Goal: Task Accomplishment & Management: Manage account settings

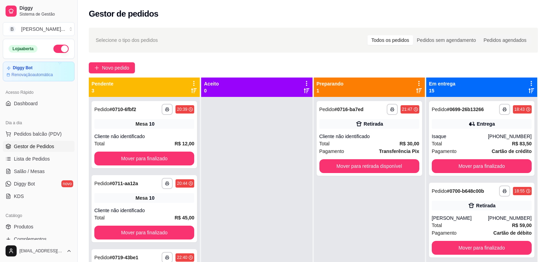
click at [528, 90] on icon at bounding box center [531, 90] width 6 height 5
click at [528, 92] on icon at bounding box center [531, 90] width 6 height 5
click at [439, 136] on div "[PERSON_NAME]" at bounding box center [460, 136] width 56 height 7
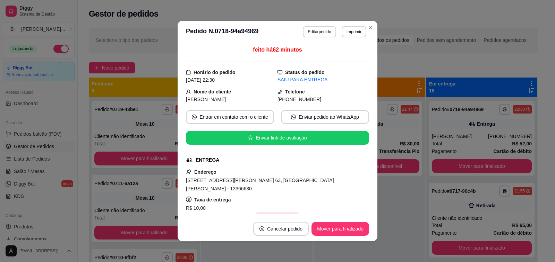
click at [262, 213] on button "Copiar Endereço" at bounding box center [277, 220] width 46 height 14
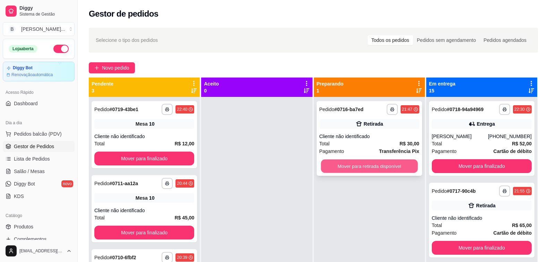
click at [365, 164] on button "Mover para retirada disponível" at bounding box center [369, 167] width 97 height 14
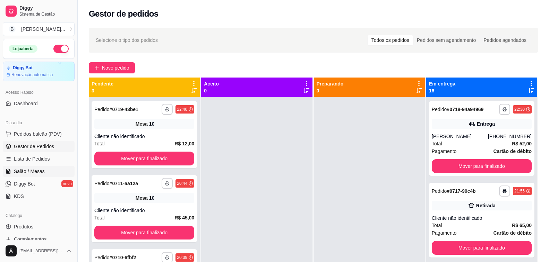
click at [37, 174] on span "Salão / Mesas" at bounding box center [29, 171] width 31 height 7
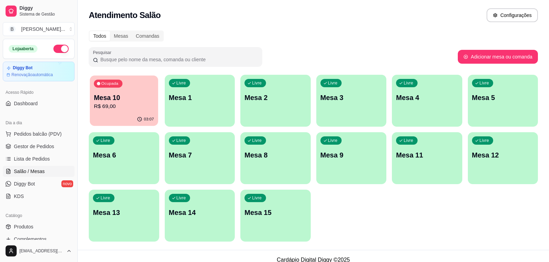
click at [125, 110] on p "R$ 69,00" at bounding box center [124, 107] width 60 height 8
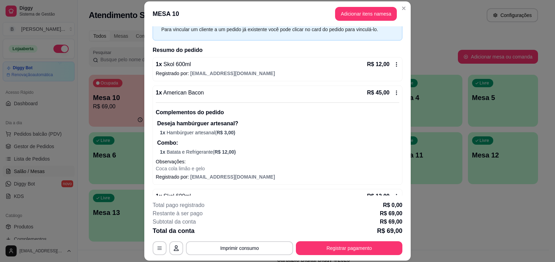
scroll to position [55, 0]
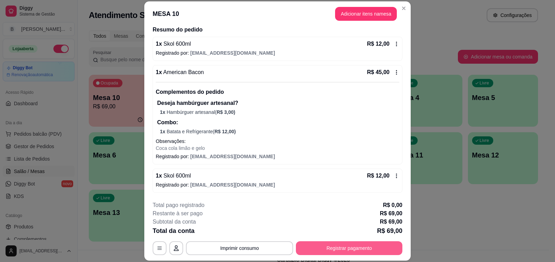
click at [314, 248] on button "Registrar pagamento" at bounding box center [349, 249] width 106 height 14
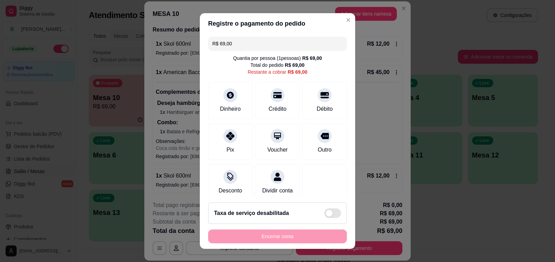
click at [278, 42] on input "R$ 69,00" at bounding box center [277, 44] width 130 height 14
click at [268, 107] on div "Crédito" at bounding box center [278, 108] width 20 height 9
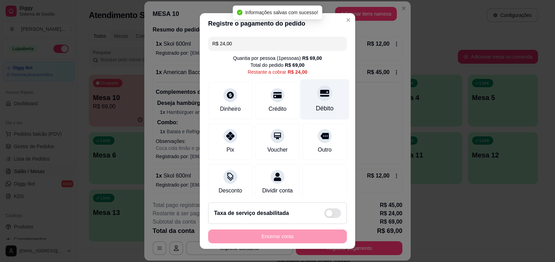
click at [317, 99] on div at bounding box center [324, 93] width 15 height 15
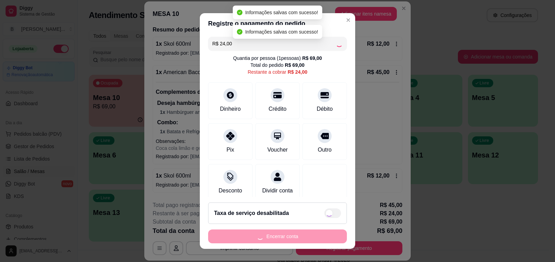
type input "R$ 0,00"
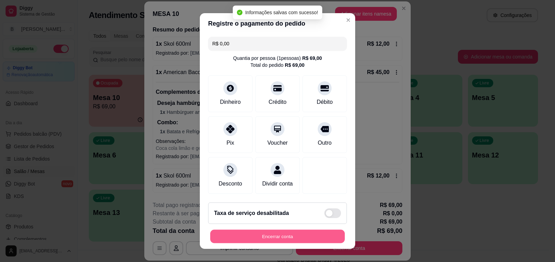
click at [290, 239] on button "Encerrar conta" at bounding box center [277, 237] width 134 height 14
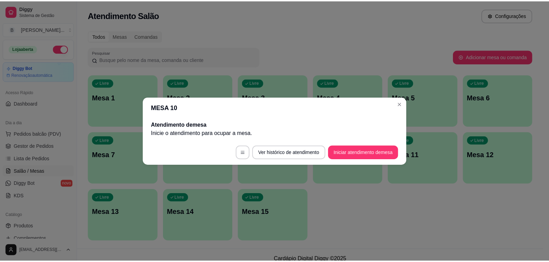
scroll to position [0, 0]
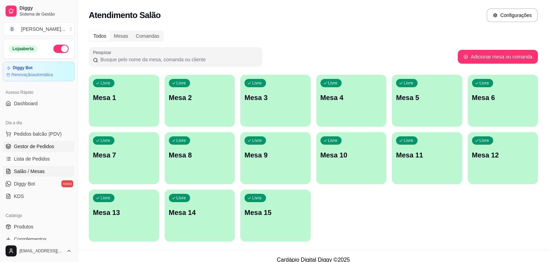
click at [65, 147] on link "Gestor de Pedidos" at bounding box center [39, 146] width 72 height 11
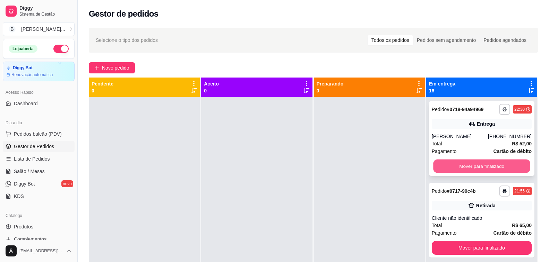
click at [472, 168] on button "Mover para finalizado" at bounding box center [481, 167] width 97 height 14
click at [471, 168] on button "Mover para finalizado" at bounding box center [482, 166] width 100 height 14
click at [471, 168] on button "Mover para finalizado" at bounding box center [481, 167] width 97 height 14
click at [471, 168] on button "Mover para finalizado" at bounding box center [482, 166] width 100 height 14
click at [471, 168] on button "Mover para finalizado" at bounding box center [481, 167] width 97 height 14
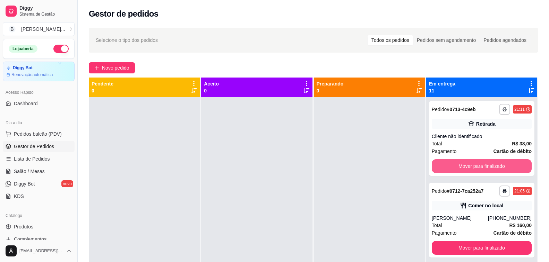
click at [471, 168] on button "Mover para finalizado" at bounding box center [482, 166] width 100 height 14
click at [471, 168] on button "Mover para finalizado" at bounding box center [481, 167] width 97 height 14
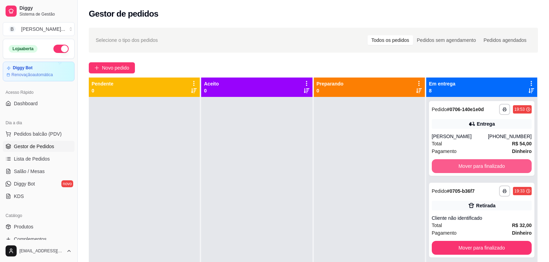
click at [471, 168] on button "Mover para finalizado" at bounding box center [482, 166] width 100 height 14
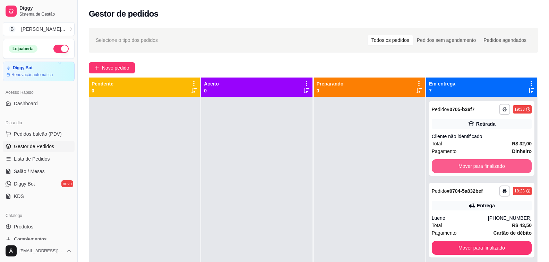
click at [471, 168] on button "Mover para finalizado" at bounding box center [482, 166] width 100 height 14
click at [471, 168] on button "Mover para finalizado" at bounding box center [481, 167] width 97 height 14
click at [471, 168] on button "Mover para finalizado" at bounding box center [482, 166] width 100 height 14
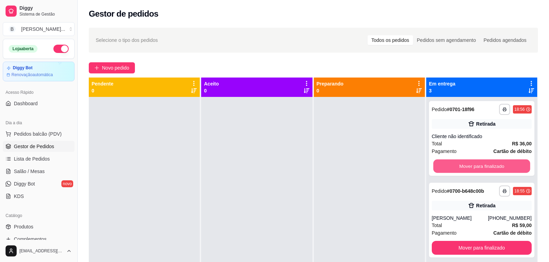
click at [471, 168] on button "Mover para finalizado" at bounding box center [481, 167] width 97 height 14
click at [471, 168] on button "Mover para finalizado" at bounding box center [482, 166] width 100 height 14
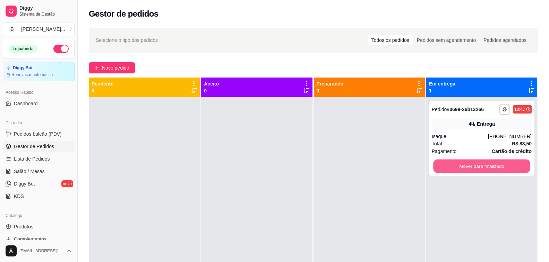
click at [471, 168] on button "Mover para finalizado" at bounding box center [481, 167] width 97 height 14
